Goal: Answer question/provide support: Share knowledge or assist other users

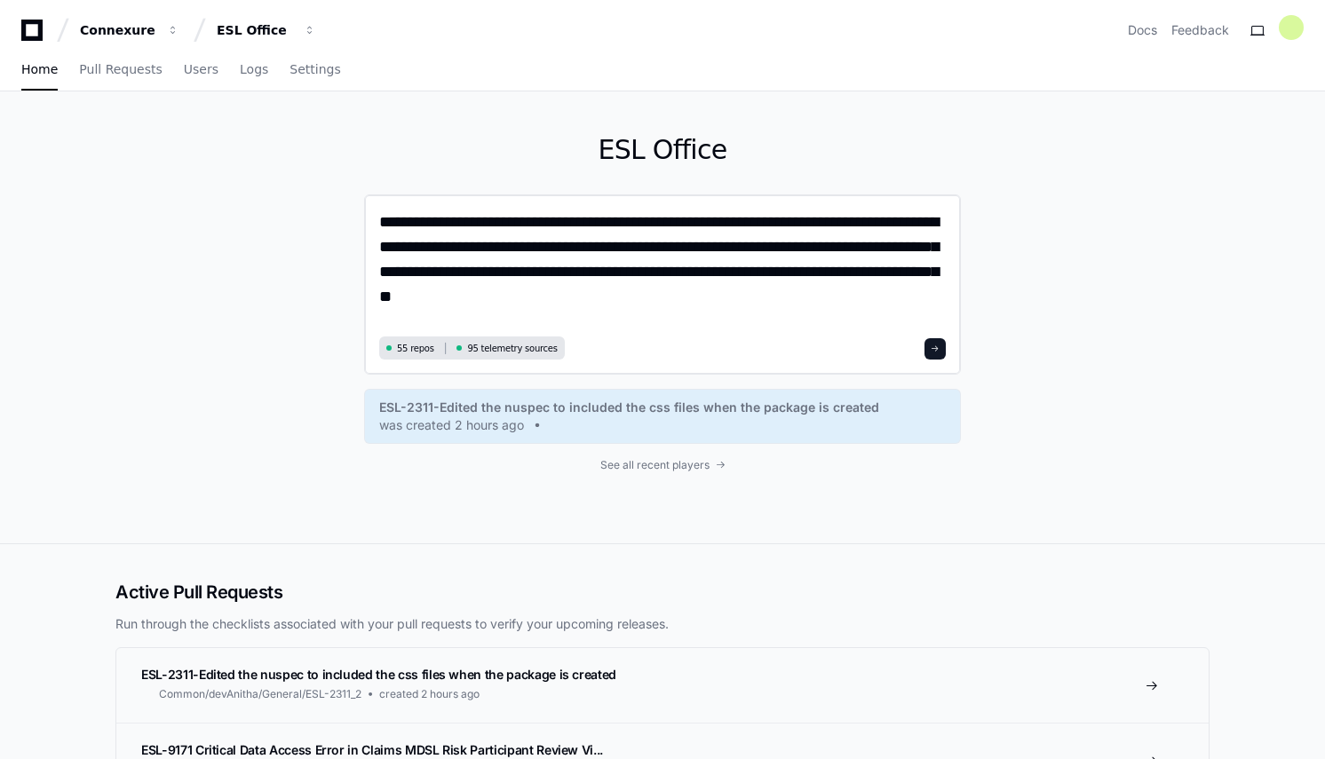
type textarea "**********"
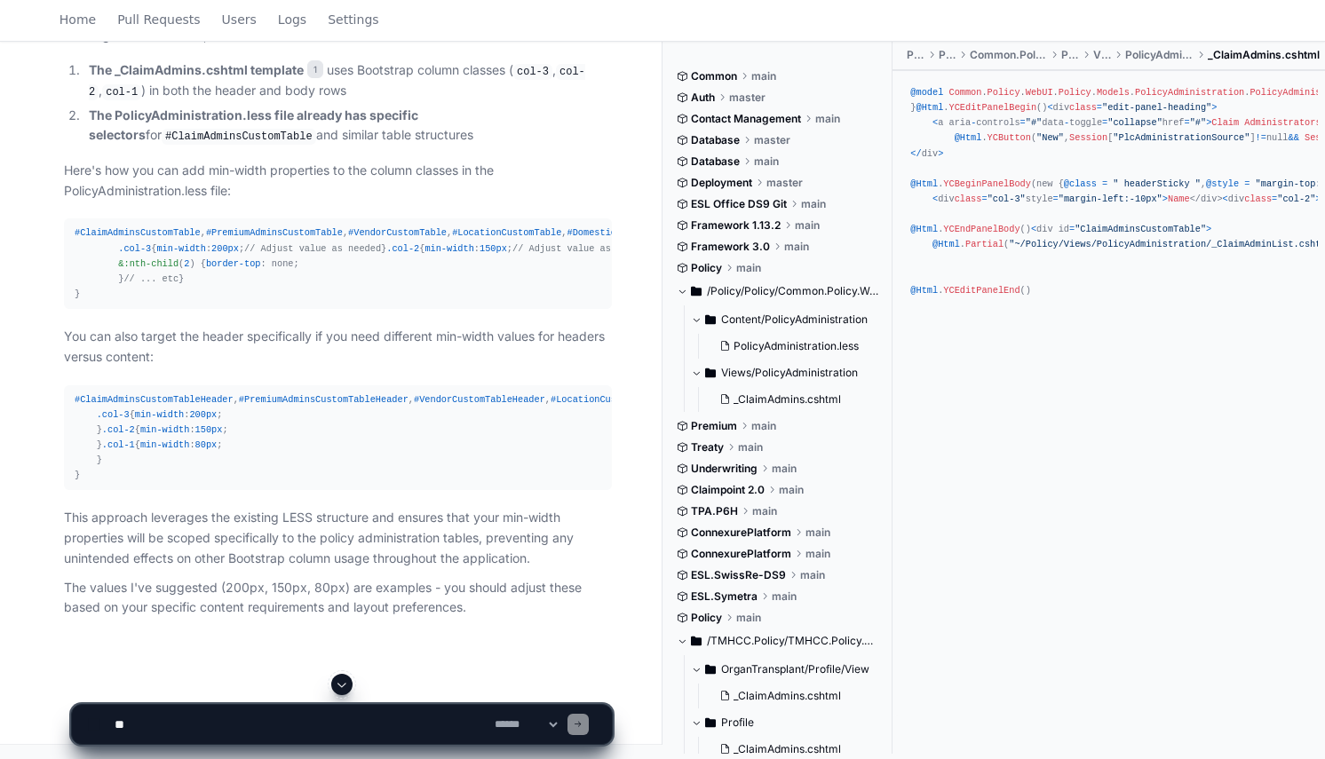
scroll to position [1317, 0]
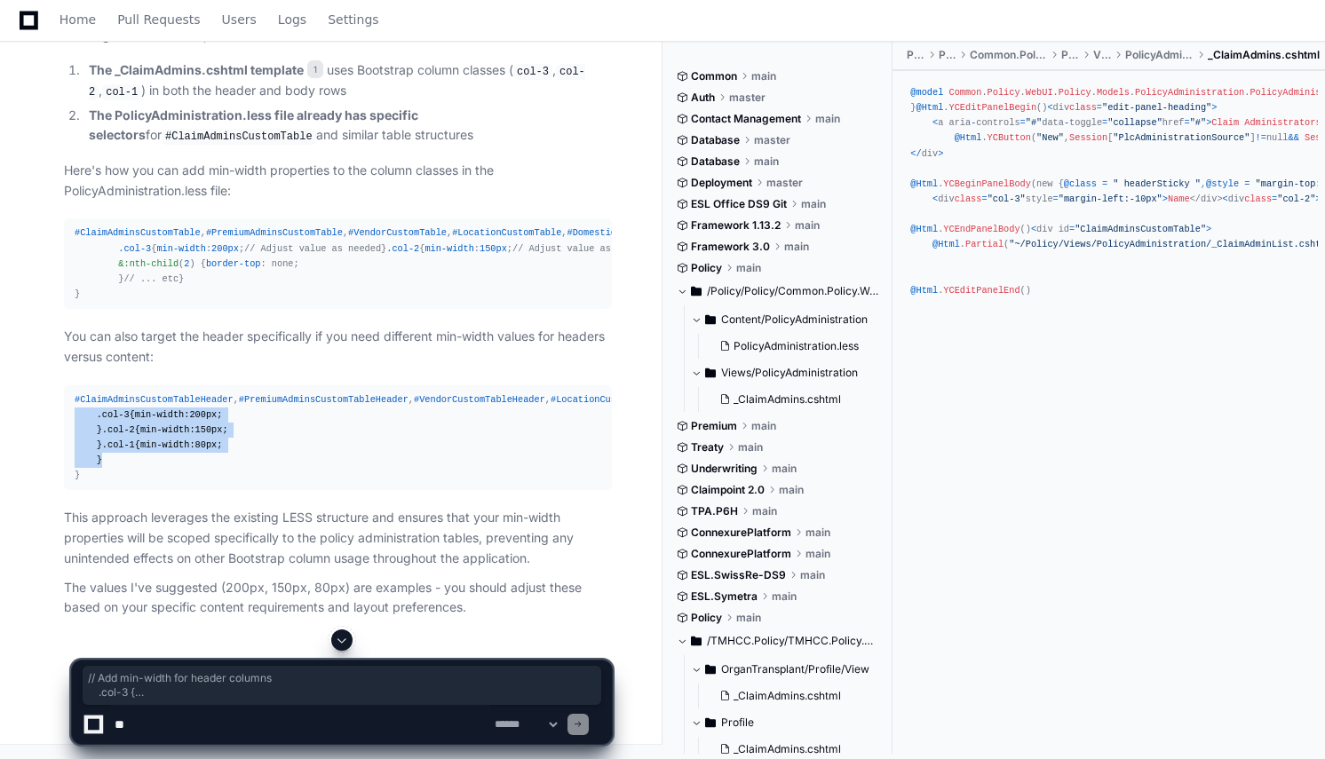
drag, startPoint x: 92, startPoint y: 414, endPoint x: 188, endPoint y: 577, distance: 189.4
click at [188, 484] on div "#ClaimAdminsCustomTableHeader , #PremiumAdminsCustomTableHeader , #VendorCustom…" at bounding box center [338, 437] width 527 height 91
copy div "// Add min-width for header columns .col-3 { min-width : 200px ; } .col-2 { min…"
click at [567, 227] on span "#DomesticReimbursementCustomTable" at bounding box center [657, 232] width 180 height 11
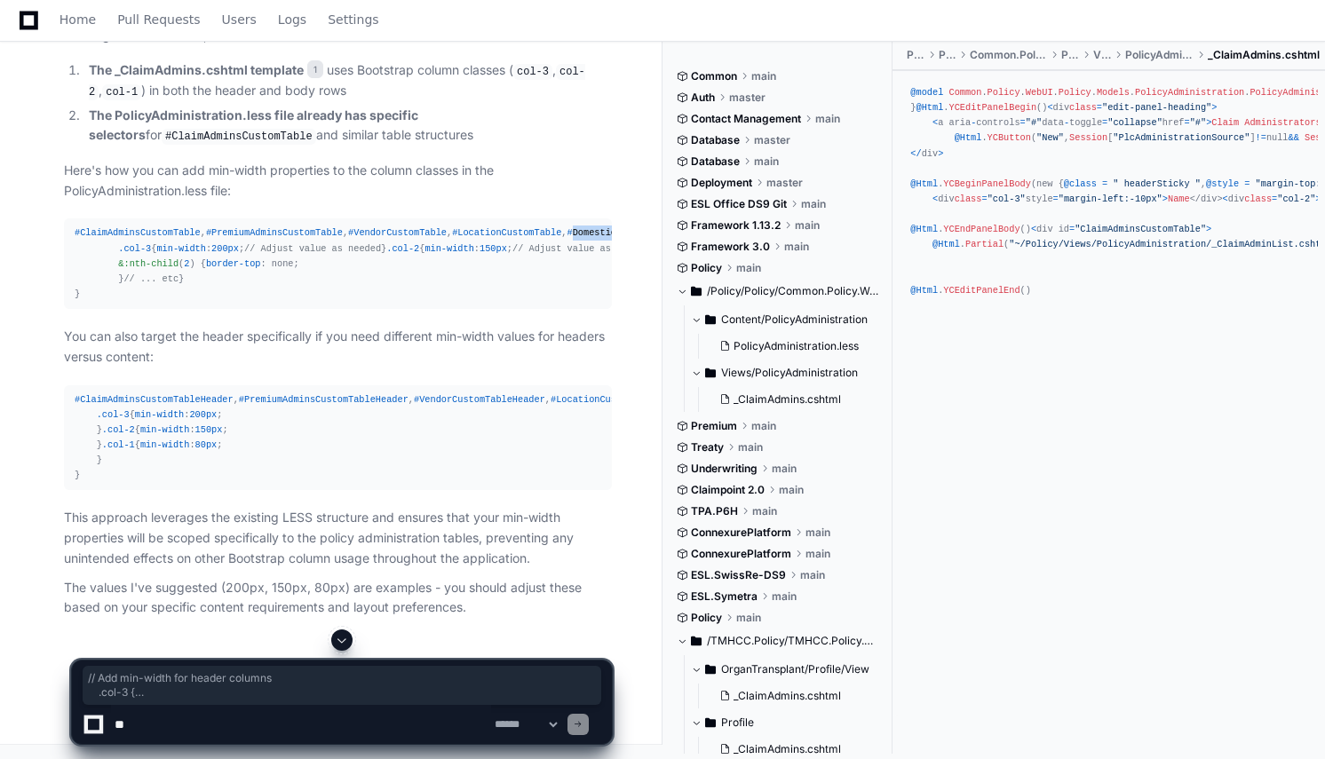
click at [567, 227] on span "#DomesticReimbursementCustomTable" at bounding box center [657, 232] width 180 height 11
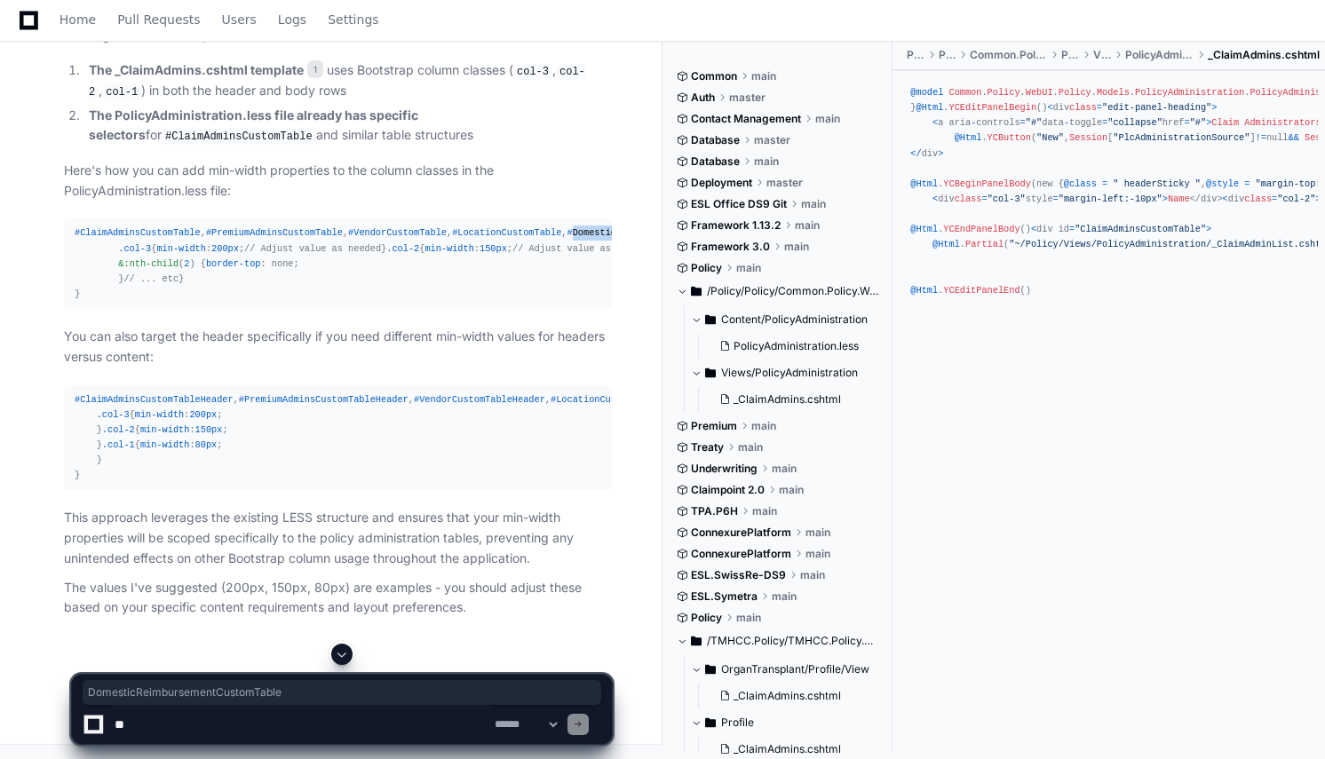
copy div "DomesticReimbursementCustomTable"
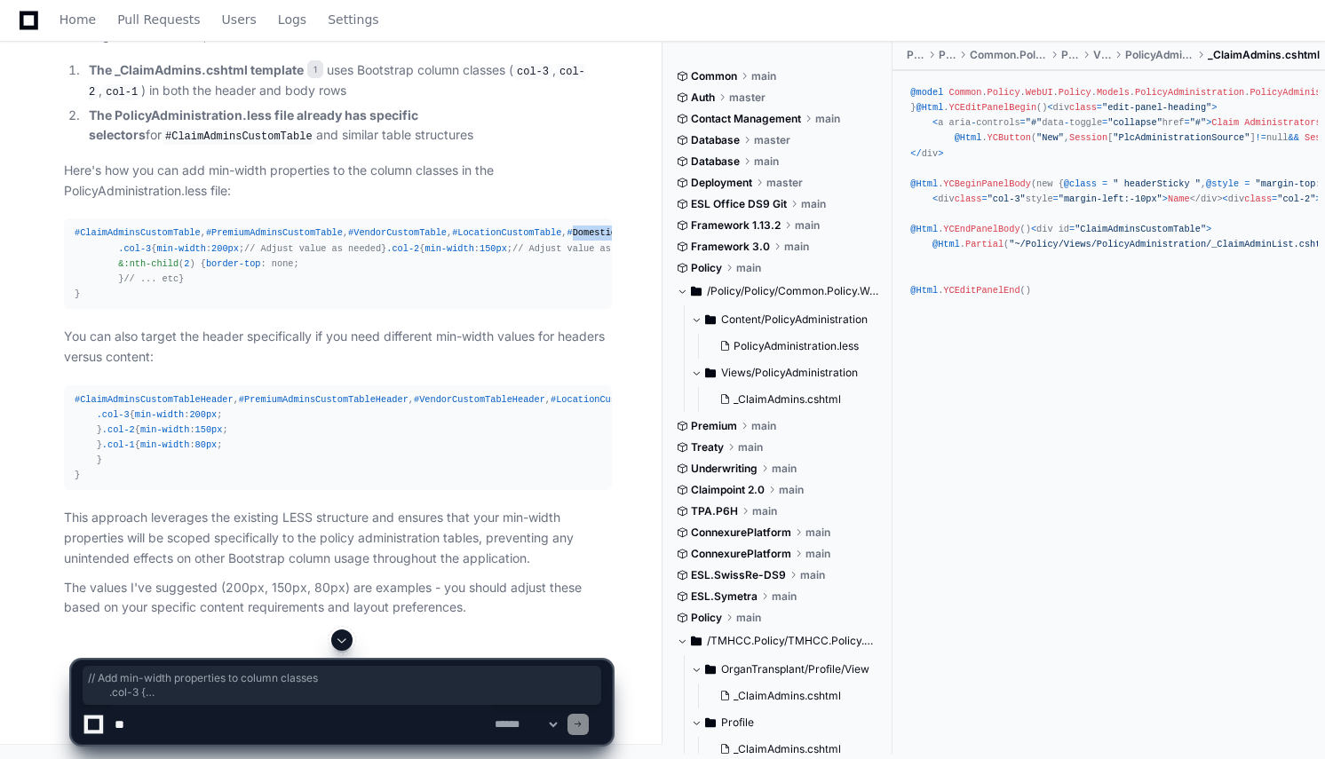
drag, startPoint x: 113, startPoint y: 306, endPoint x: 212, endPoint y: 482, distance: 202.0
click at [212, 302] on div "#ClaimAdminsCustomTable , #PremiumAdminsCustomTable , #VendorCustomTable , #Loc…" at bounding box center [338, 264] width 527 height 76
copy div "// Add min-width properties to column classes .col-3 { min-width : 200px ; // A…"
click at [341, 554] on p "This approach leverages the existing LESS structure and ensures that your min-w…" at bounding box center [338, 538] width 548 height 60
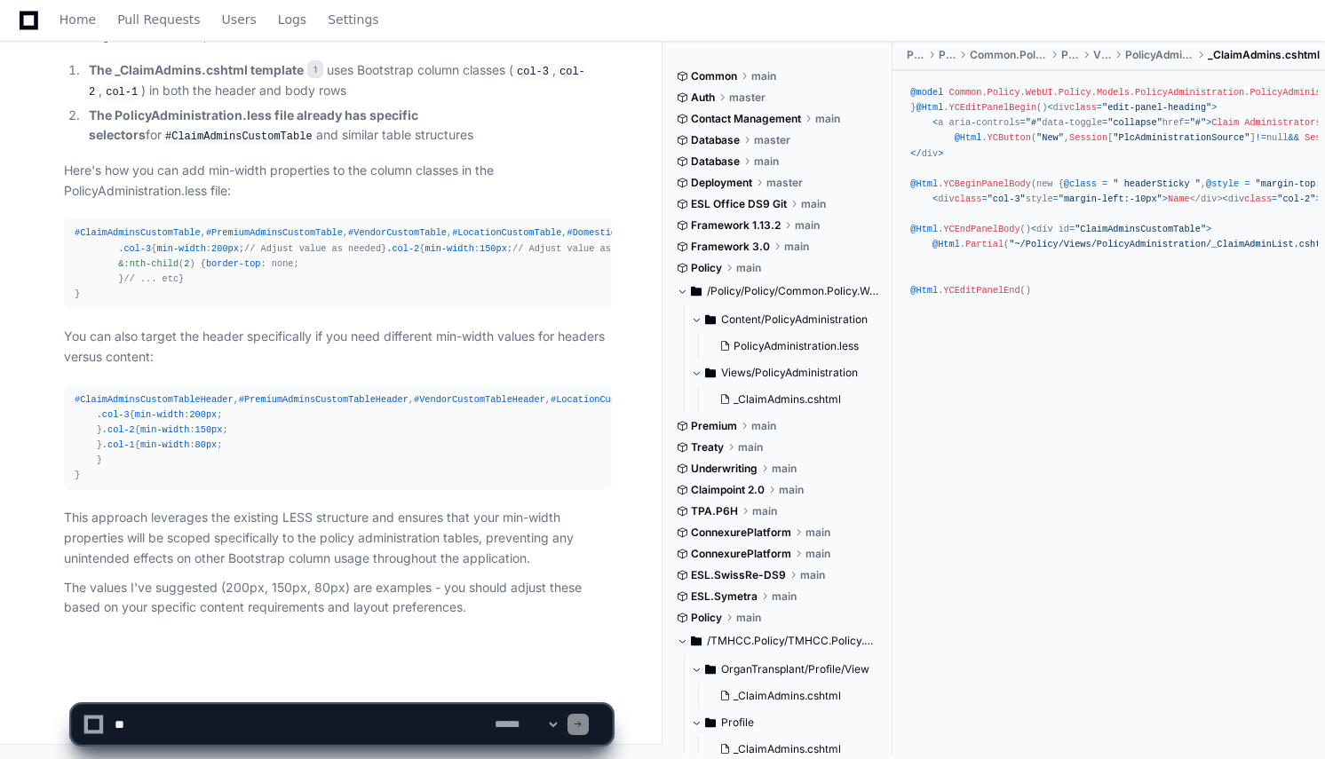
click at [334, 710] on textarea at bounding box center [301, 724] width 380 height 39
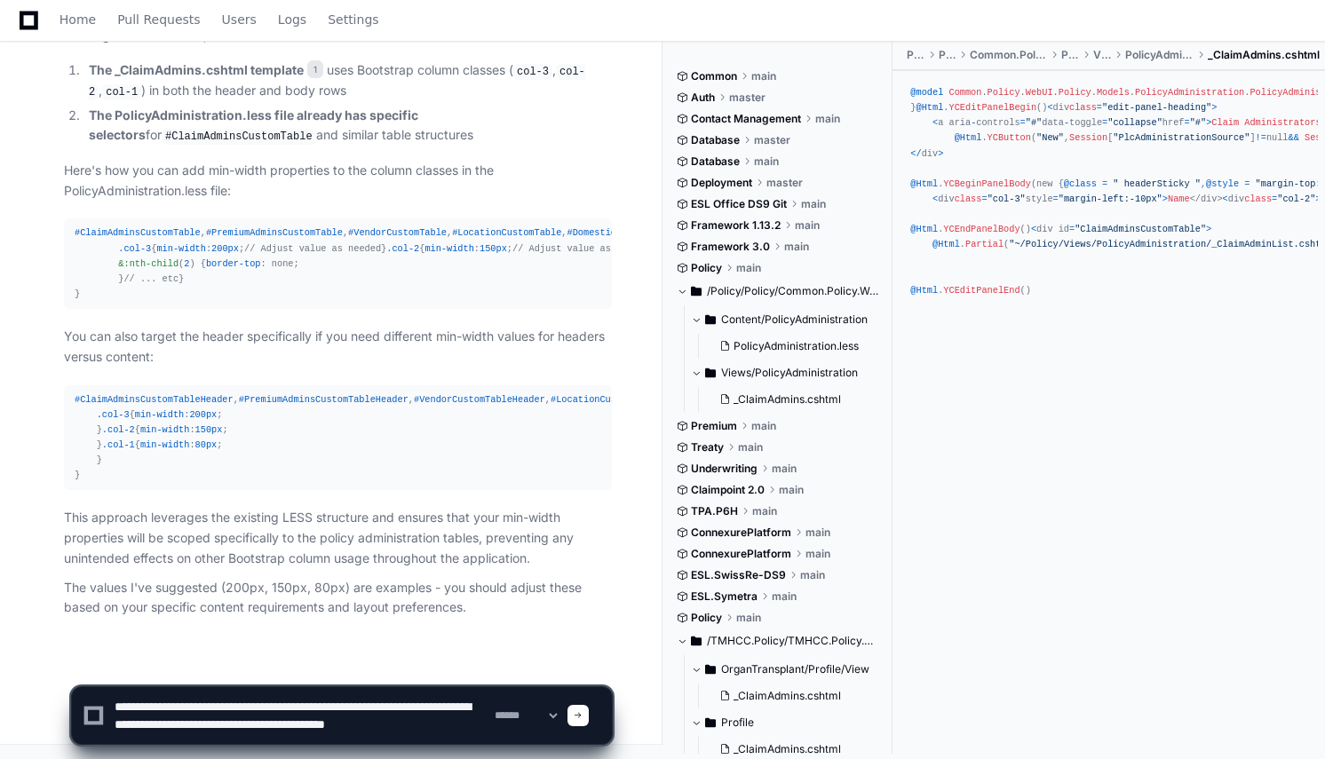
scroll to position [5, 0]
type textarea "**********"
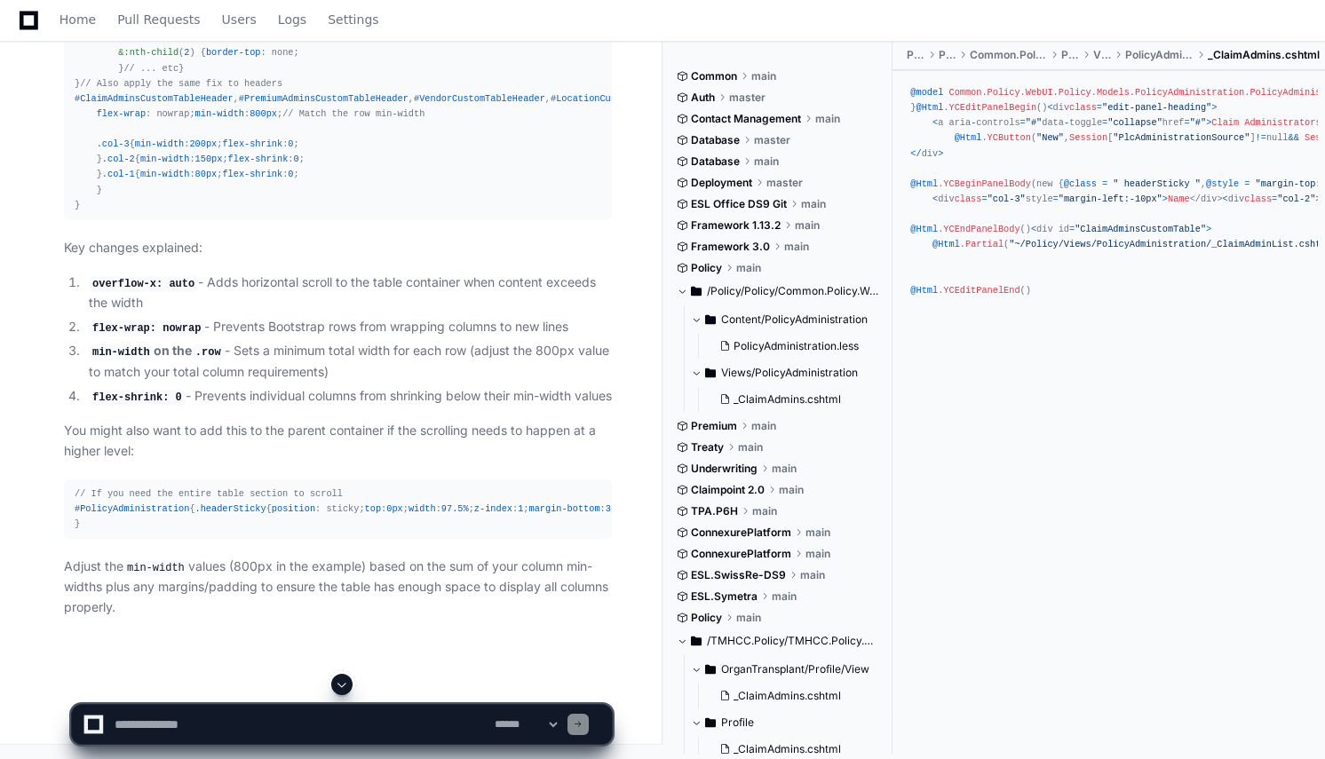
scroll to position [2302, 0]
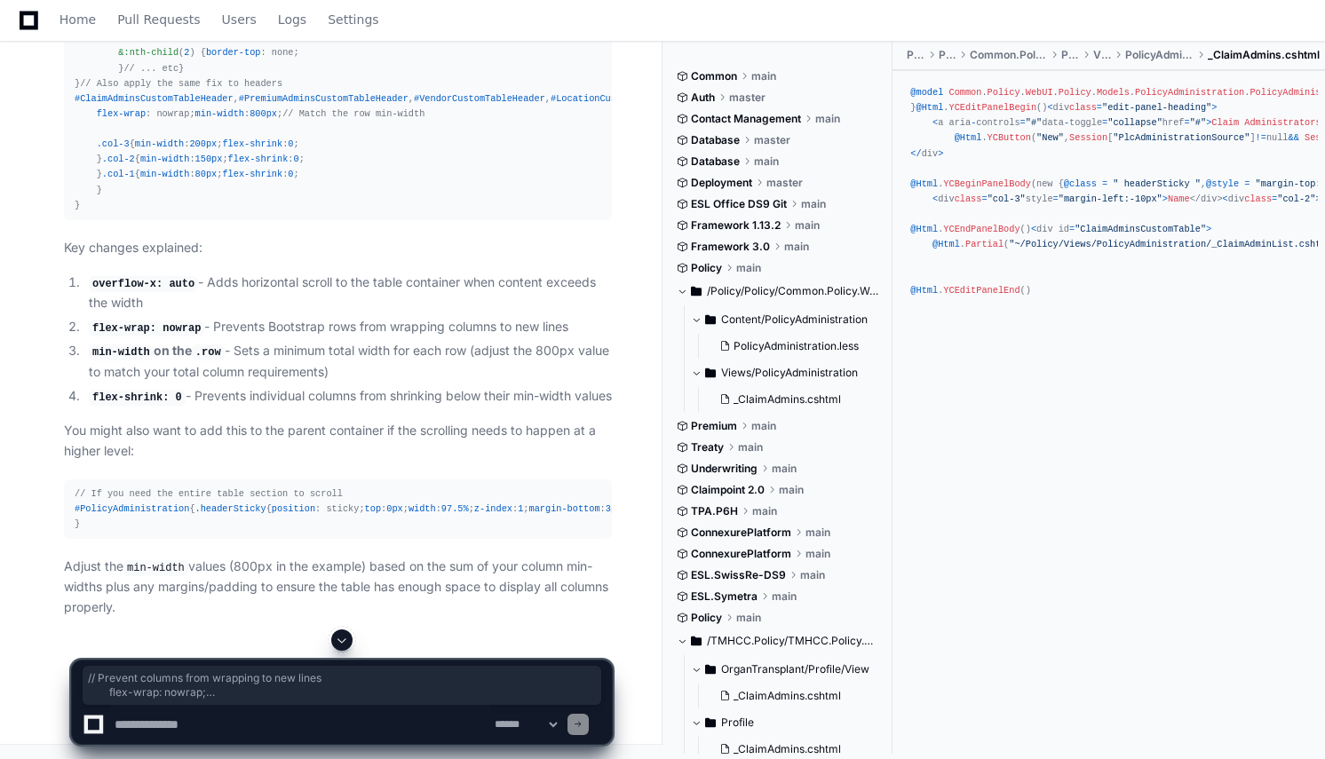
drag, startPoint x: 507, startPoint y: 471, endPoint x: 80, endPoint y: 426, distance: 429.4
click at [80, 213] on div "#ClaimAdminsCustomTable , #PremiumAdminsCustomTable , #VendorCustomTable , #Loc…" at bounding box center [338, 61] width 527 height 305
copy div "// Prevent columns from wrapping to new lines flex-wrap : nowrap; // Set a mini…"
drag, startPoint x: 343, startPoint y: 479, endPoint x: 34, endPoint y: 448, distance: 310.5
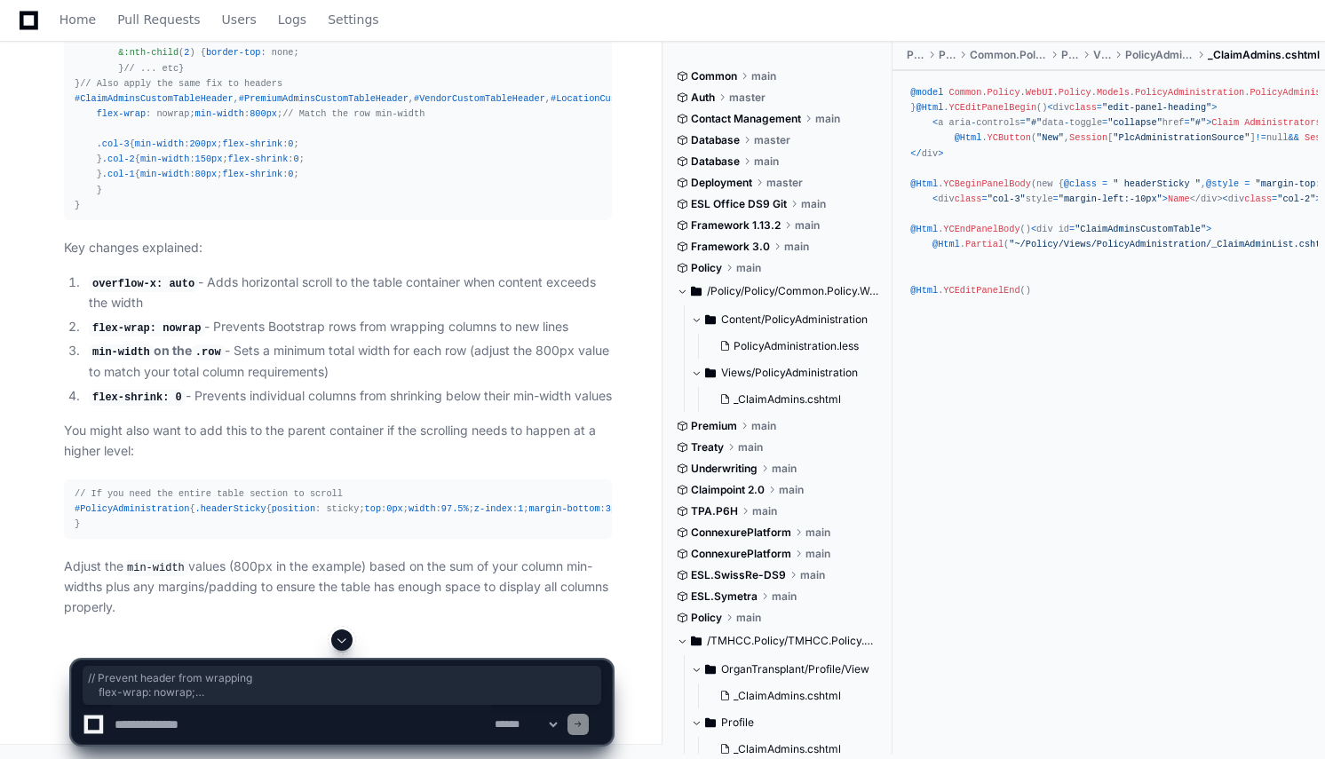
click at [34, 448] on div "Thinking The issue you're experiencing is that the Bootstrap .row class has fle…" at bounding box center [319, 184] width 583 height 868
copy div "// Prevent header from wrapping flex-wrap : nowrap; min-width : 800px ; // Matc…"
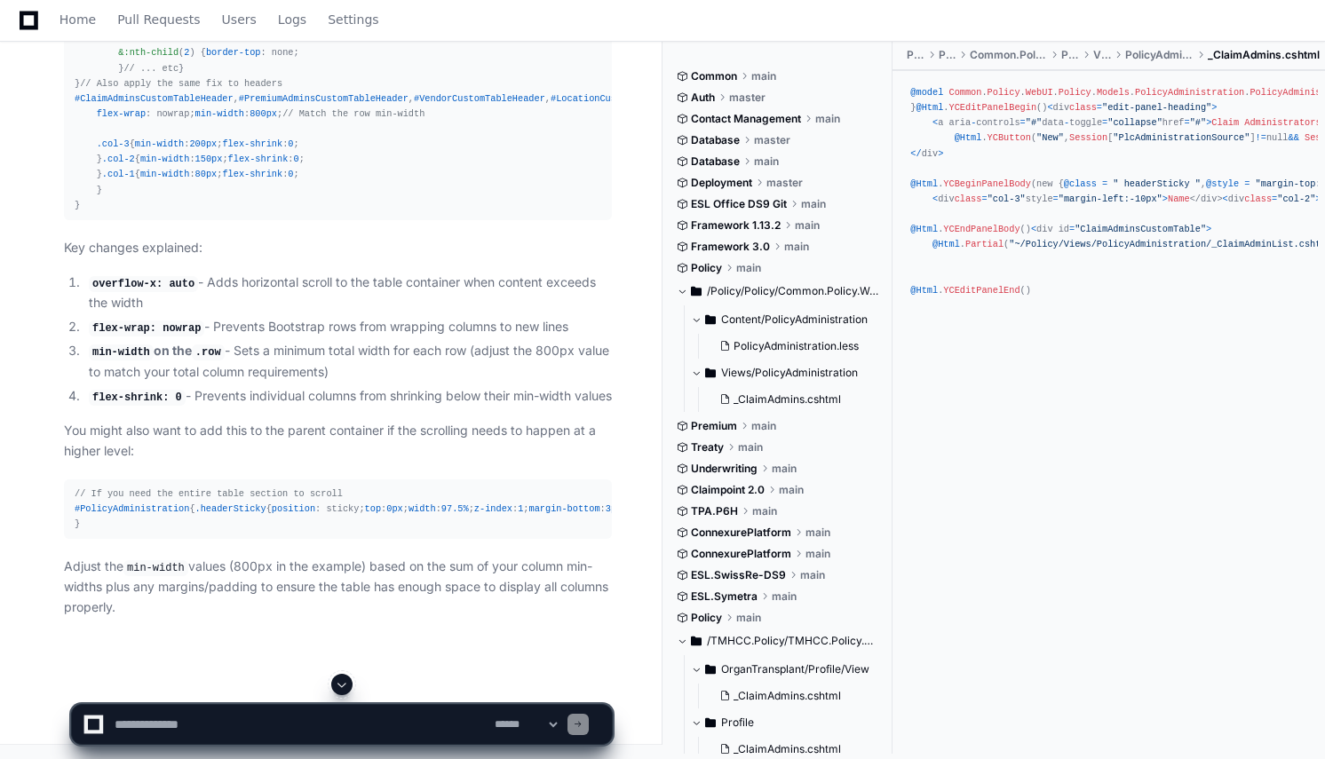
click at [309, 386] on li "flex-shrink: 0 - Prevents individual columns from shrinking below their min-wid…" at bounding box center [347, 396] width 528 height 21
click at [328, 386] on li "flex-shrink: 0 - Prevents individual columns from shrinking below their min-wid…" at bounding box center [347, 396] width 528 height 21
click at [195, 503] on span ".headerSticky" at bounding box center [230, 508] width 71 height 11
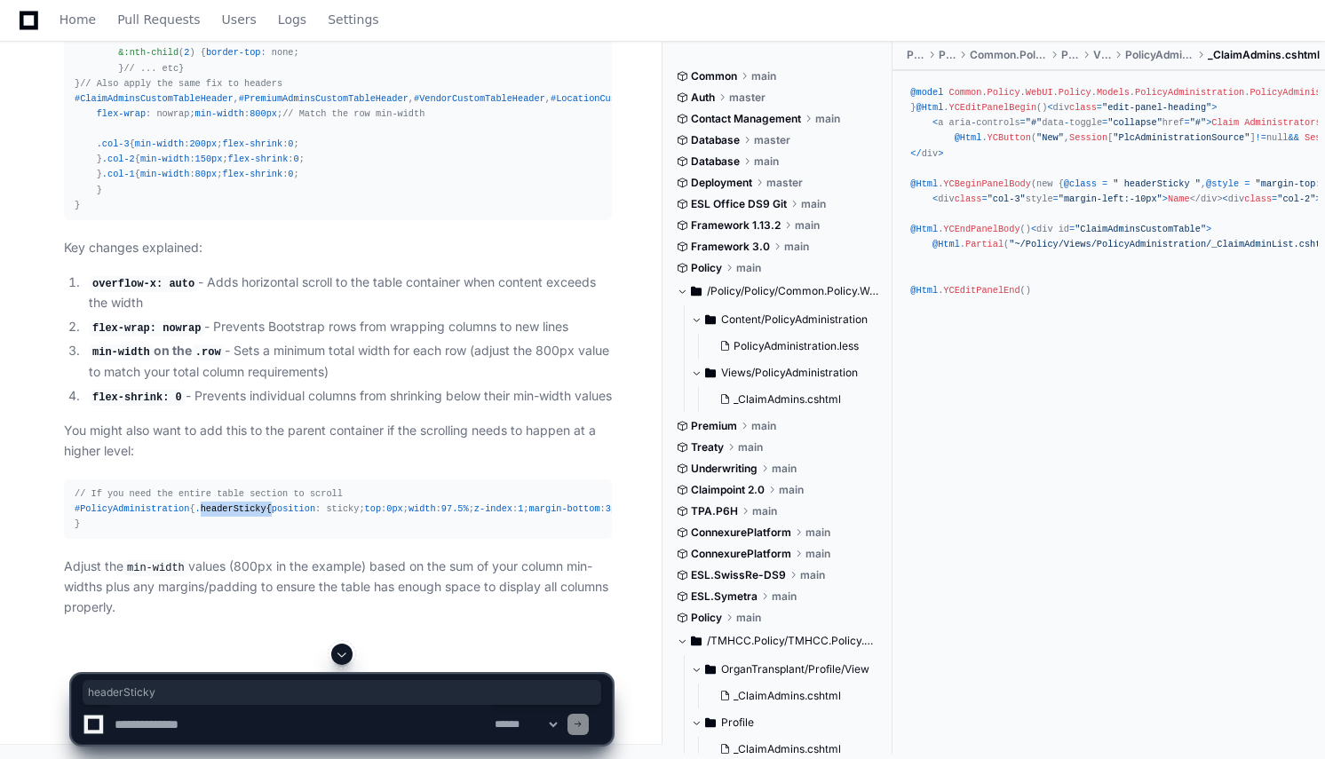
click at [195, 503] on span ".headerSticky" at bounding box center [230, 508] width 71 height 11
copy div "headerSticky"
drag, startPoint x: 407, startPoint y: 531, endPoint x: 66, endPoint y: 524, distance: 341.0
click at [66, 524] on pre "// If you need the entire table section to scroll #PolicyAdministration { .head…" at bounding box center [338, 508] width 548 height 59
copy div "overflow-x : auto; // Add if header also needs to scroll"
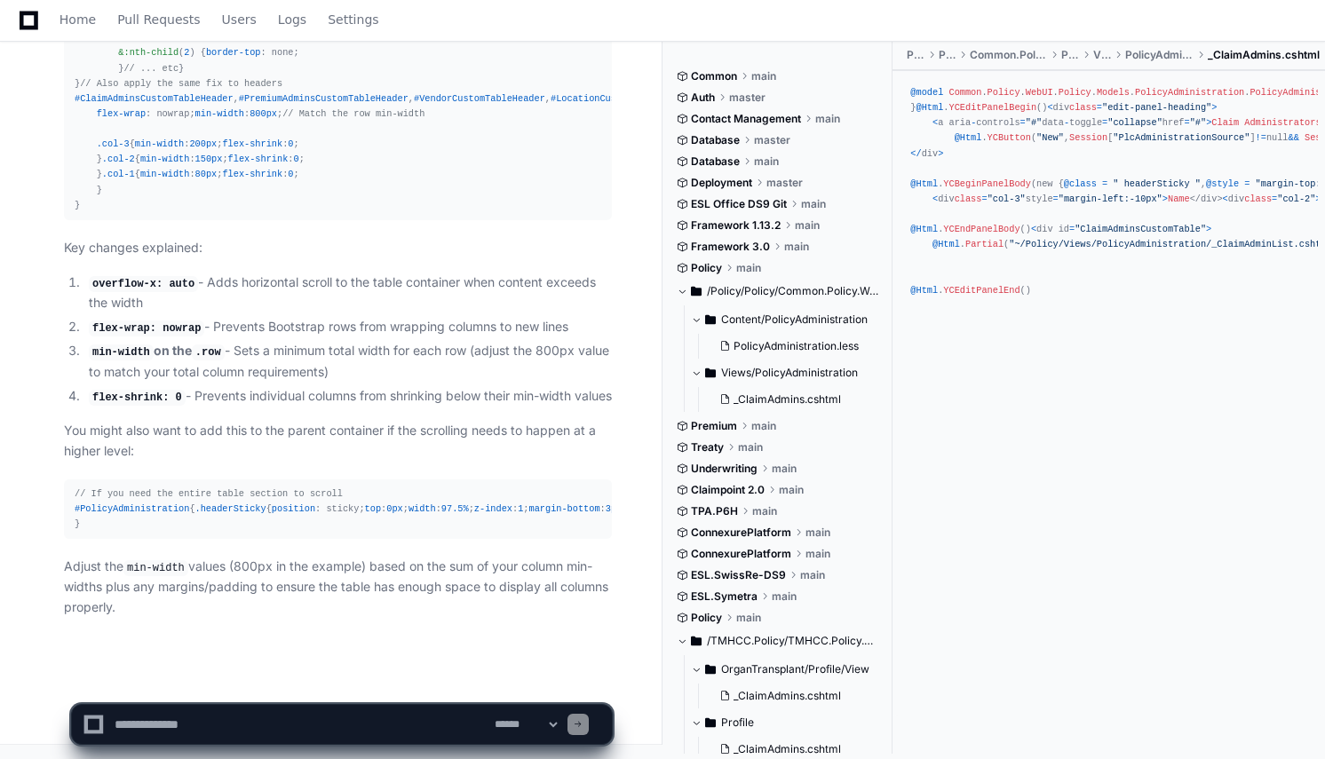
scroll to position [2924, 0]
click at [369, 717] on textarea at bounding box center [301, 724] width 380 height 39
click at [421, 727] on textarea at bounding box center [301, 724] width 380 height 39
paste textarea "**********"
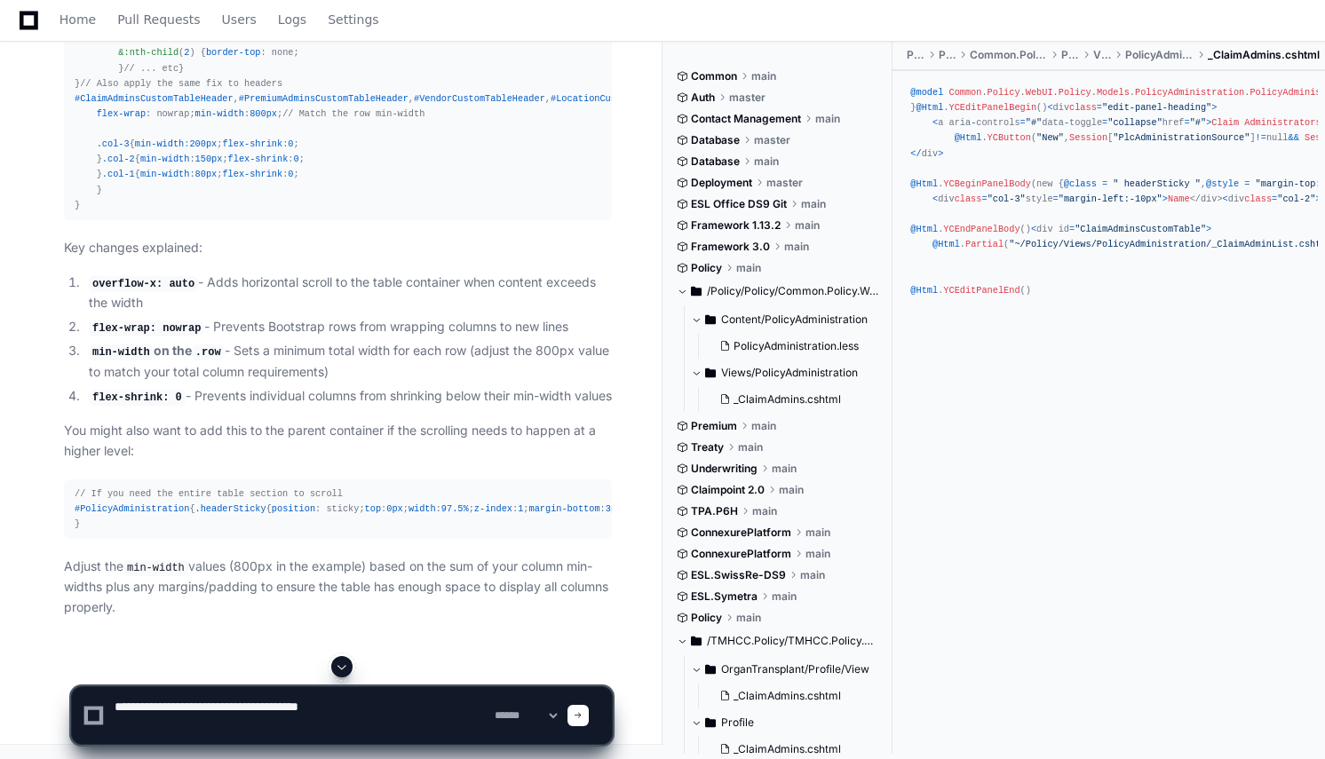
paste textarea "**********"
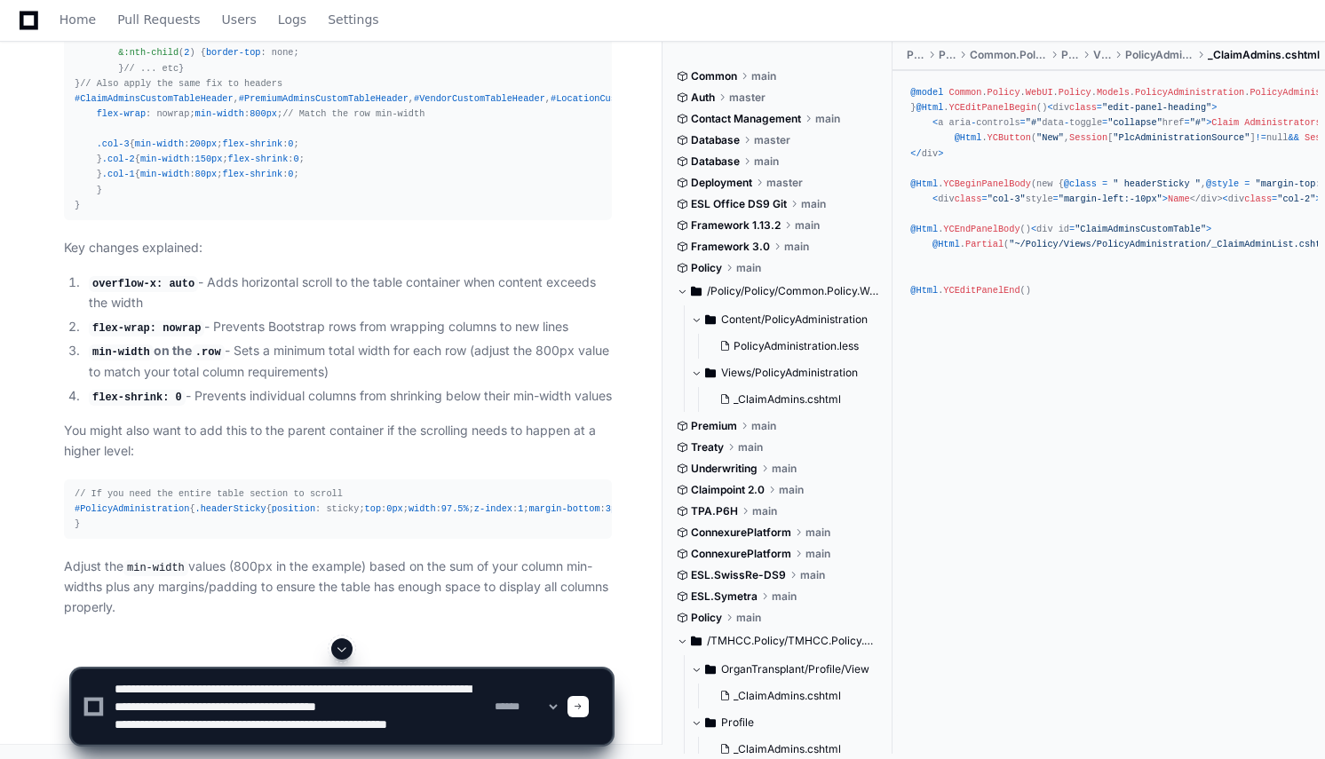
scroll to position [23, 0]
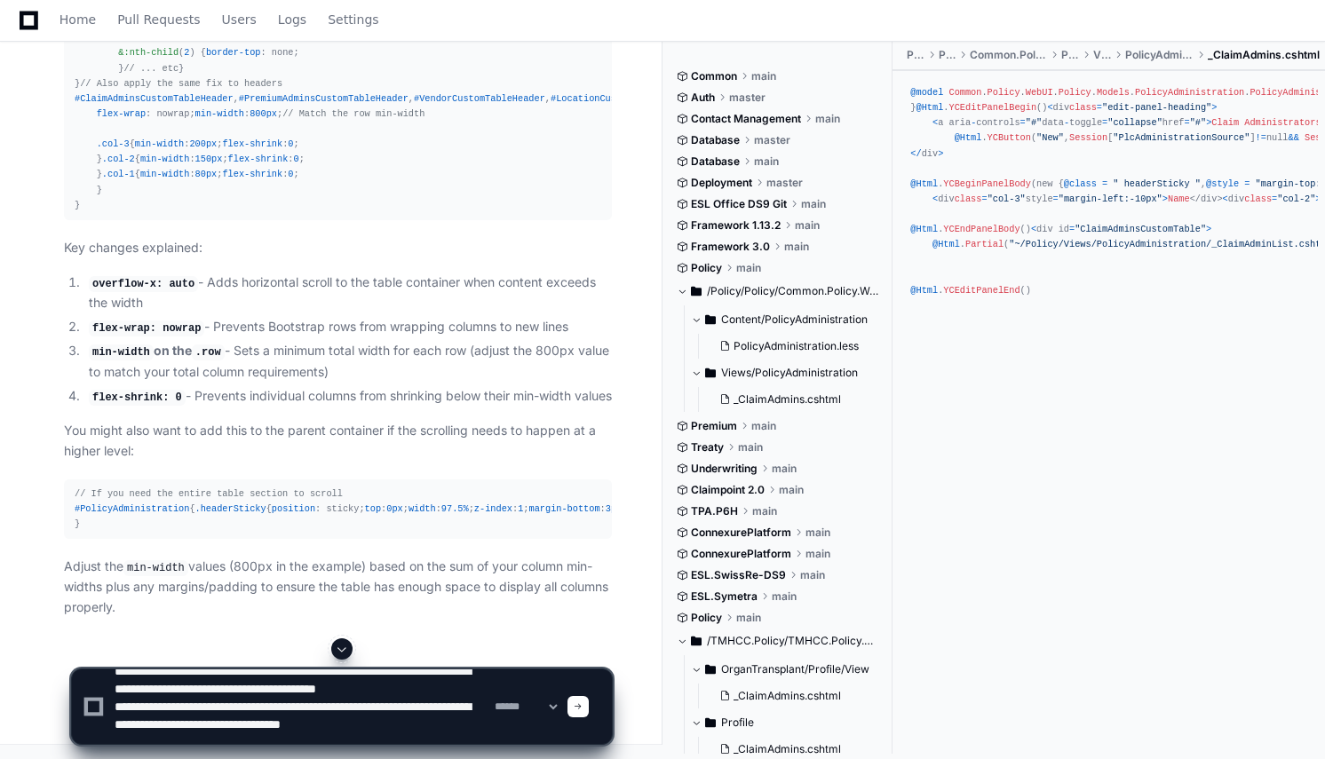
type textarea "**********"
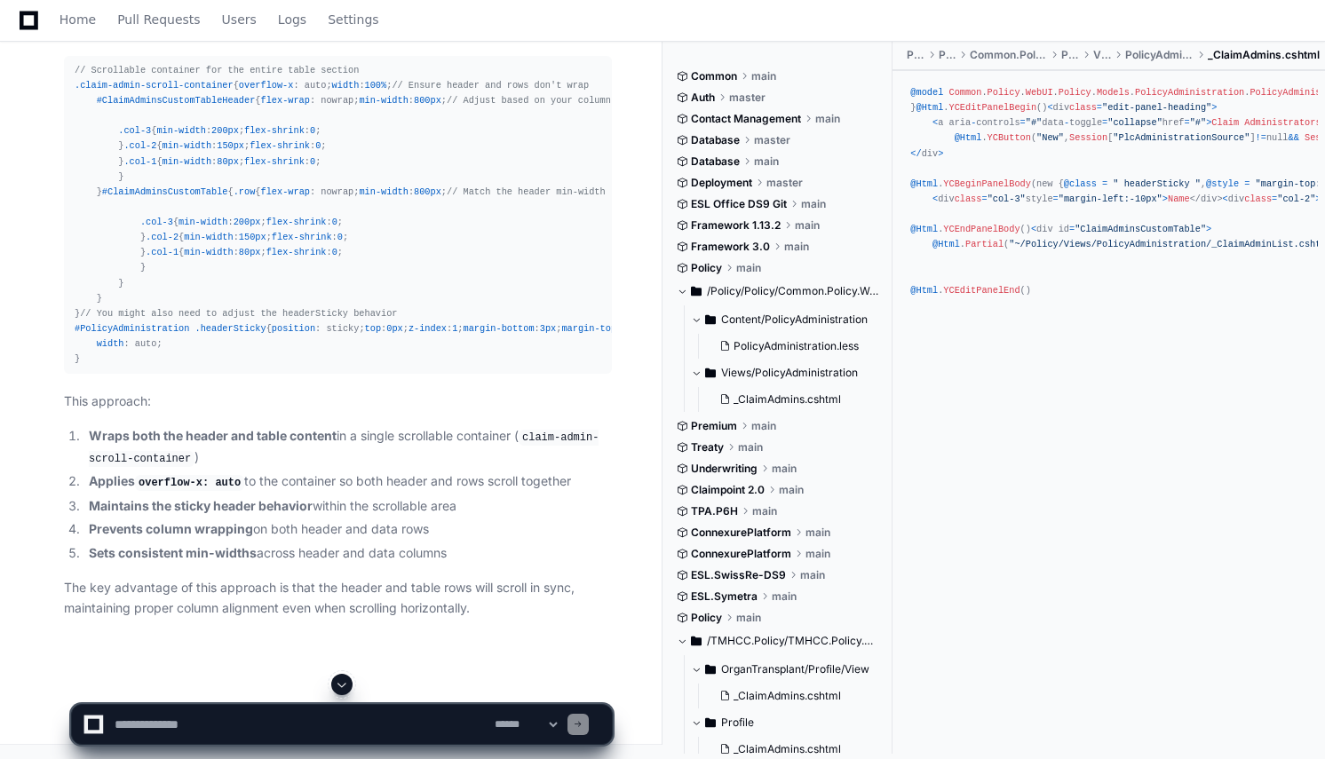
scroll to position [4426, 0]
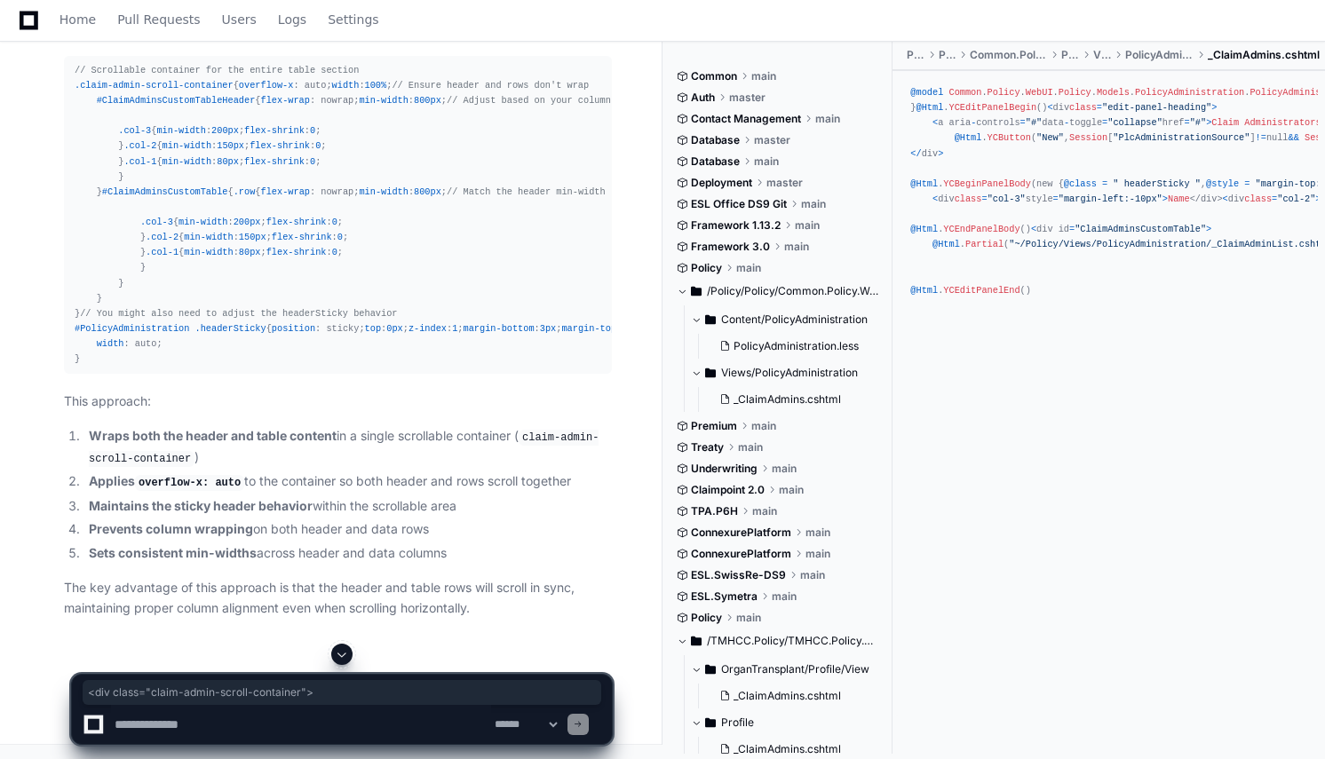
drag, startPoint x: 75, startPoint y: 373, endPoint x: 313, endPoint y: 372, distance: 238.0
copy span "< div class = "claim-admin-scroll-container" >"
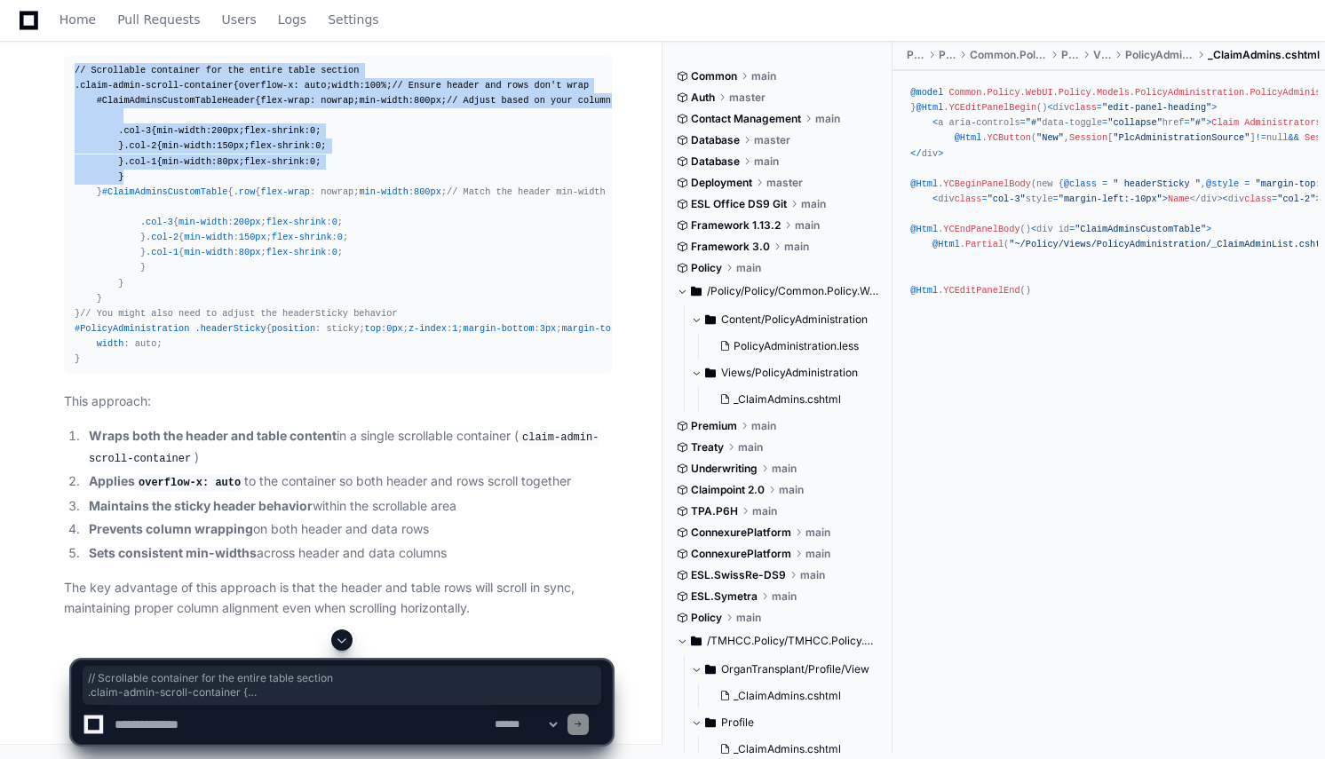
drag, startPoint x: 74, startPoint y: 199, endPoint x: 382, endPoint y: 535, distance: 455.6
click at [382, 375] on pre "// Scrollable container for the entire table section .claim-admin-scroll-contai…" at bounding box center [338, 215] width 548 height 319
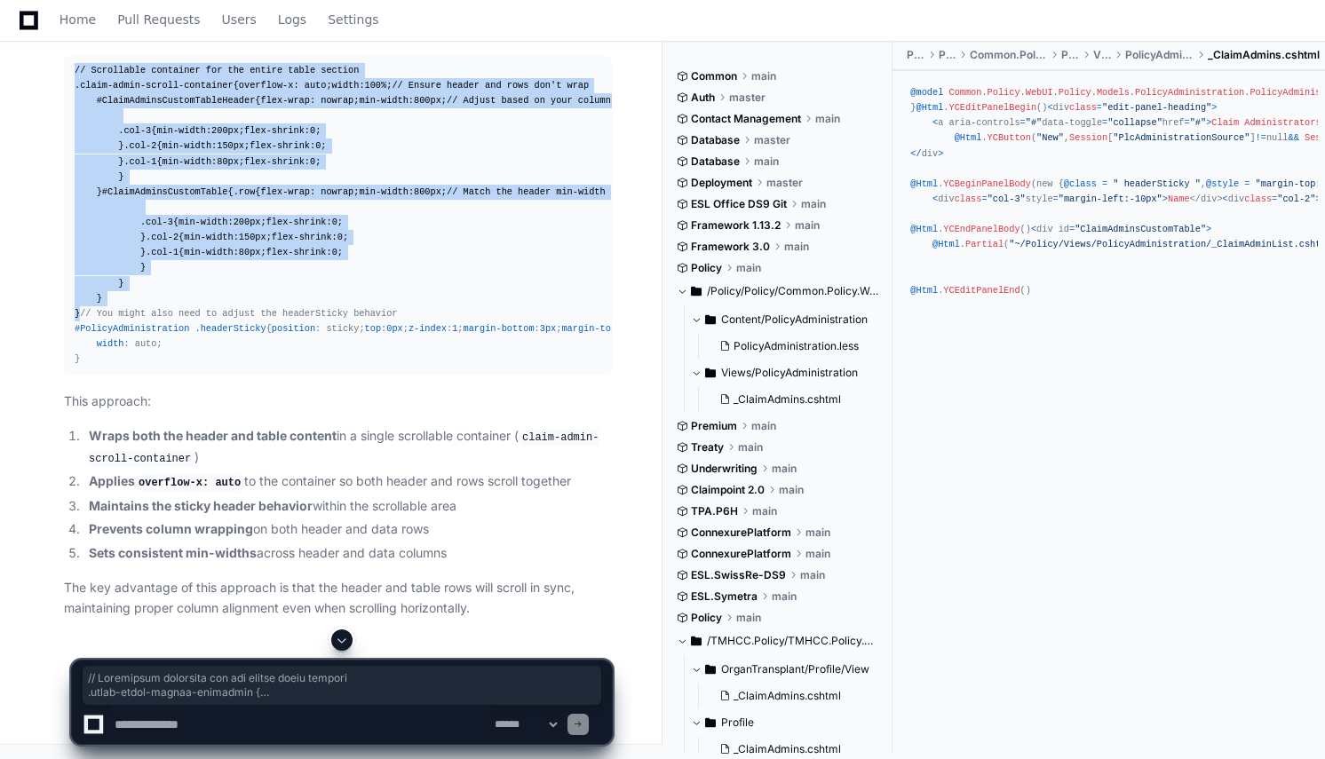
click at [158, 368] on div "// Scrollable container for the entire table section .claim-admin-scroll-contai…" at bounding box center [338, 215] width 527 height 305
copy div "// Scrollable container for the entire table section .claim-admin-scroll-contai…"
